Goal: Information Seeking & Learning: Stay updated

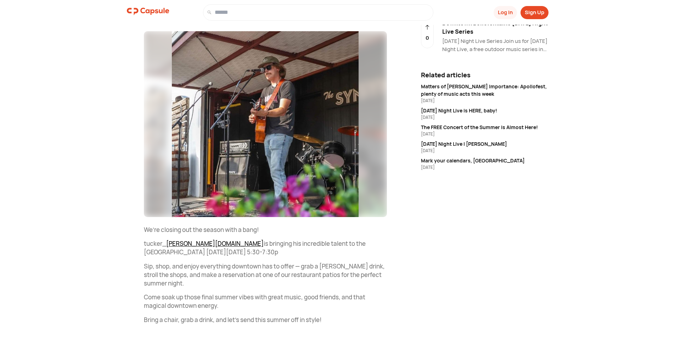
scroll to position [99, 0]
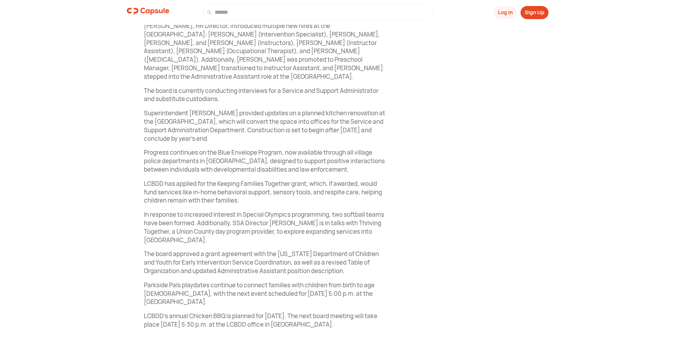
scroll to position [266, 0]
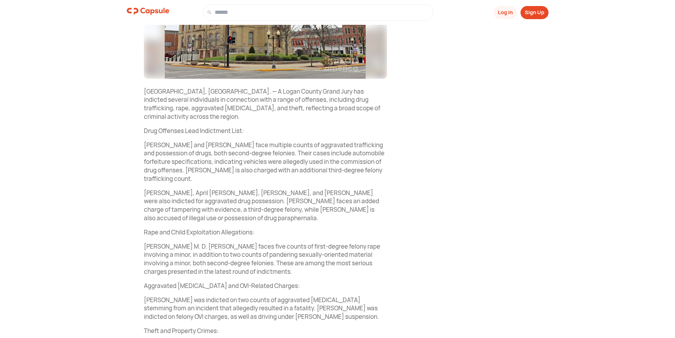
scroll to position [248, 0]
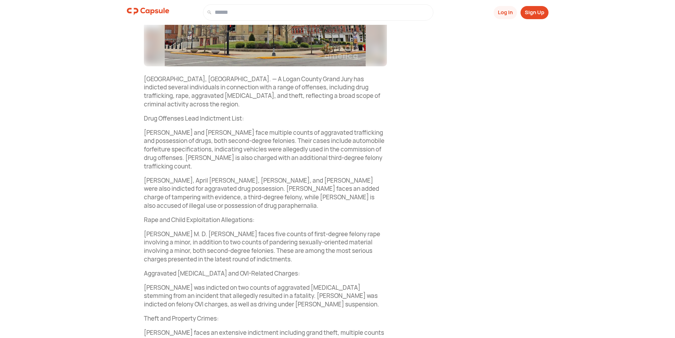
click at [188, 238] on p "Paul M. D. Anderson faces five counts of first-degree felony rape involving a m…" at bounding box center [265, 246] width 243 height 34
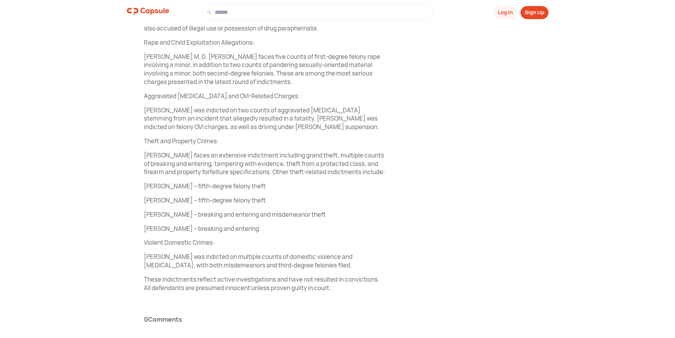
scroll to position [437, 0]
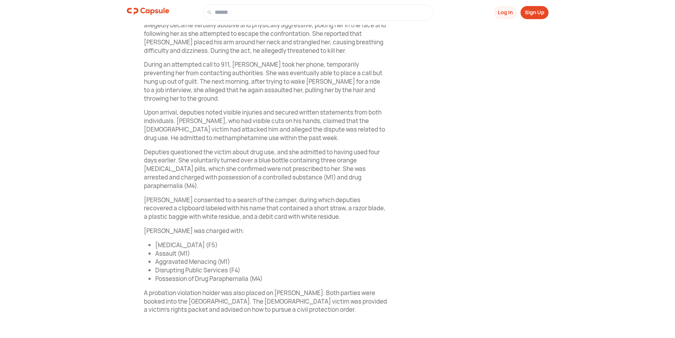
scroll to position [380, 0]
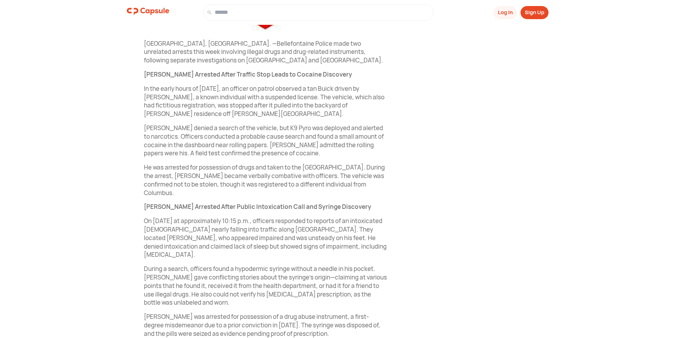
scroll to position [316, 0]
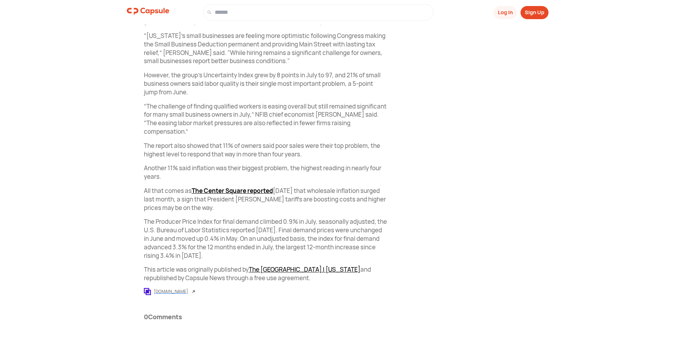
scroll to position [365, 0]
click at [175, 291] on div "www.thecentersquare.com" at bounding box center [171, 290] width 34 height 6
